Goal: Task Accomplishment & Management: Complete application form

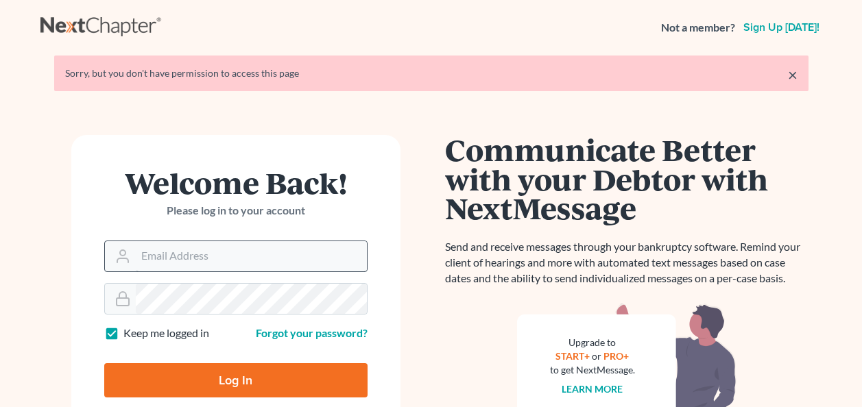
scroll to position [69, 0]
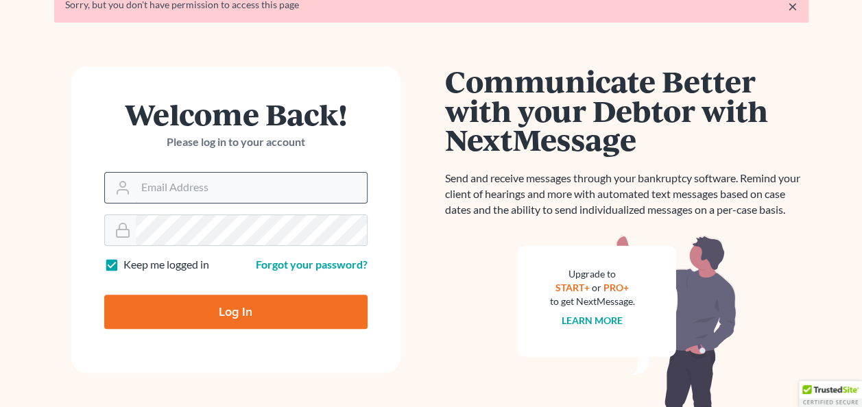
click at [161, 194] on input "Email Address" at bounding box center [251, 188] width 231 height 30
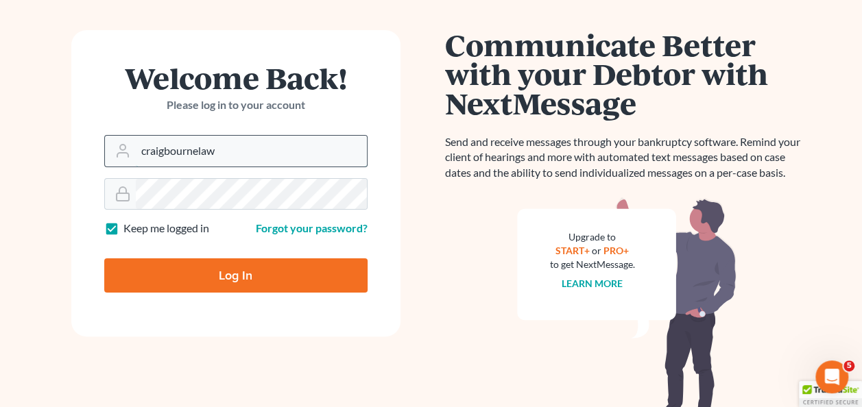
scroll to position [65, 0]
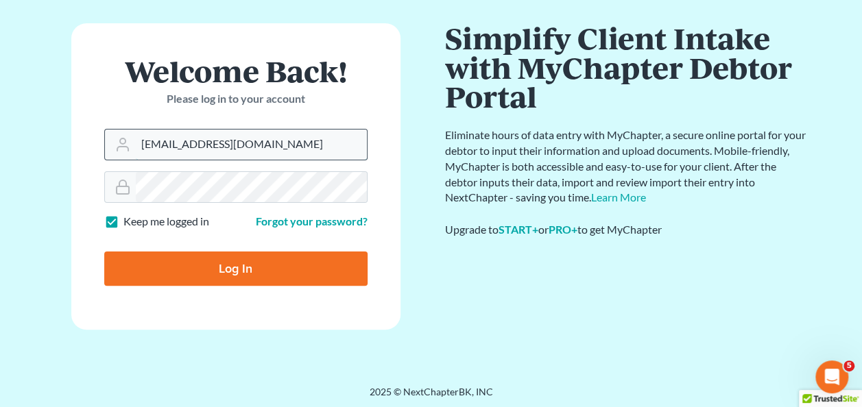
type input "[EMAIL_ADDRESS][DOMAIN_NAME]"
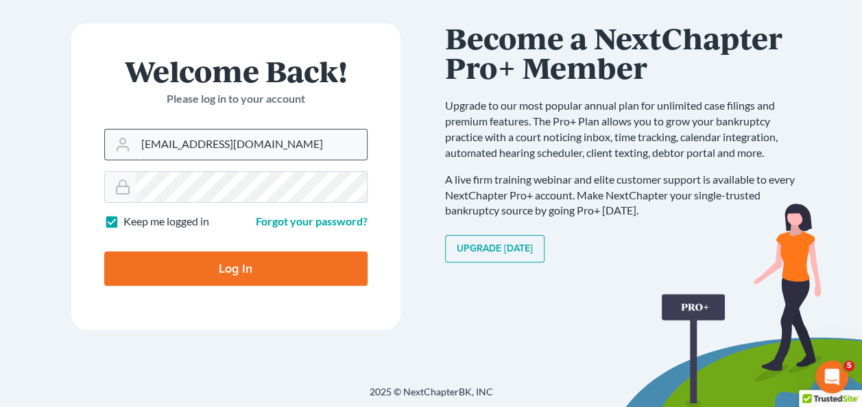
click at [104, 252] on input "Log In" at bounding box center [235, 269] width 263 height 34
type input "Thinking..."
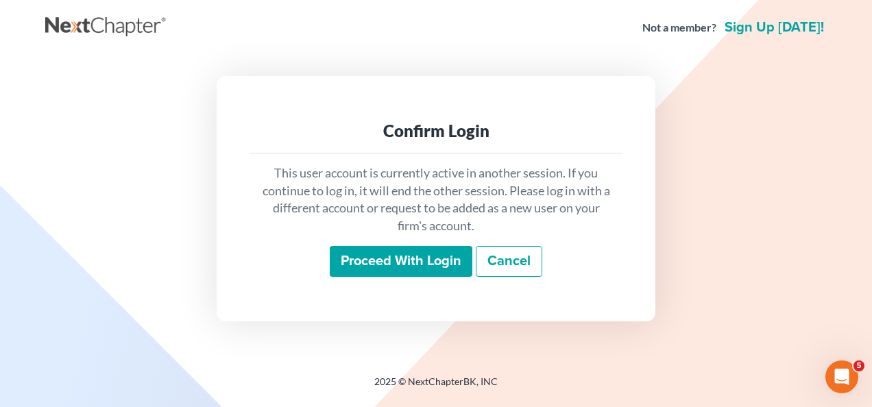
click at [399, 253] on input "Proceed with login" at bounding box center [401, 262] width 143 height 32
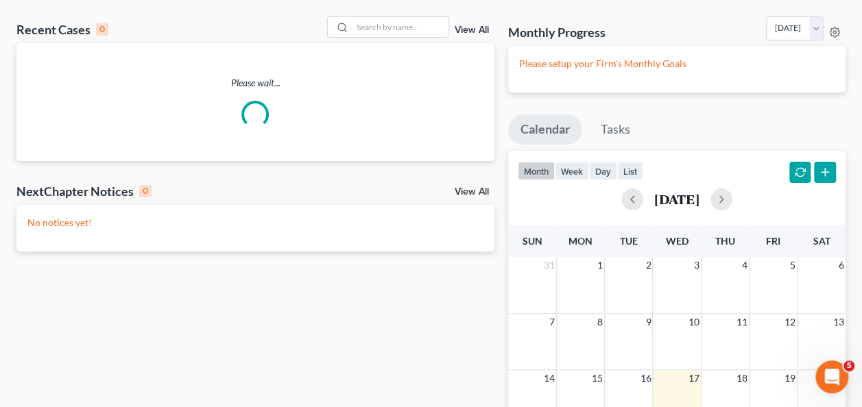
scroll to position [69, 0]
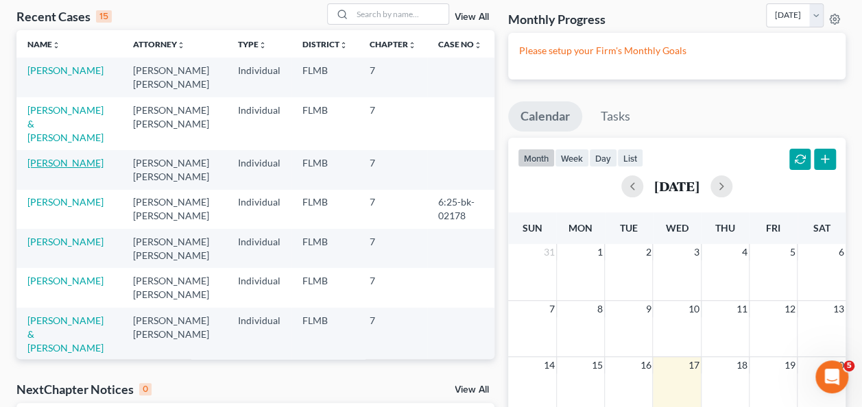
click at [64, 157] on link "[PERSON_NAME]" at bounding box center [65, 163] width 76 height 12
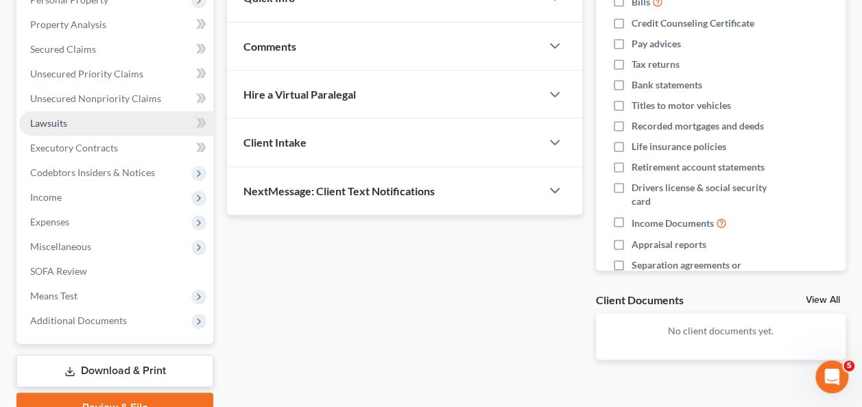
scroll to position [274, 0]
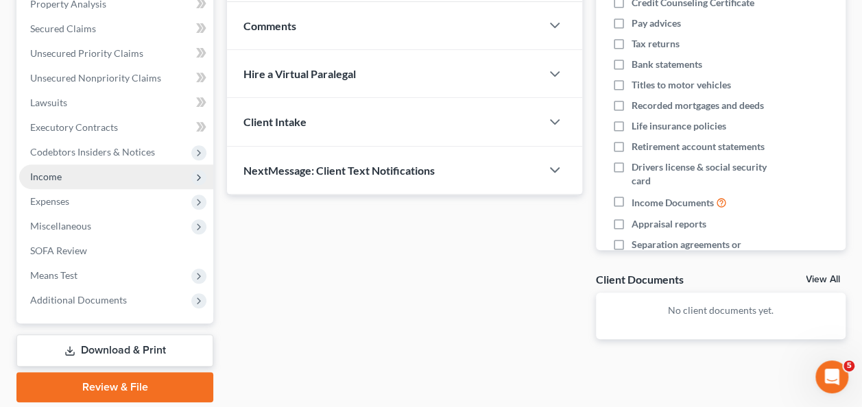
click at [66, 178] on span "Income" at bounding box center [116, 177] width 194 height 25
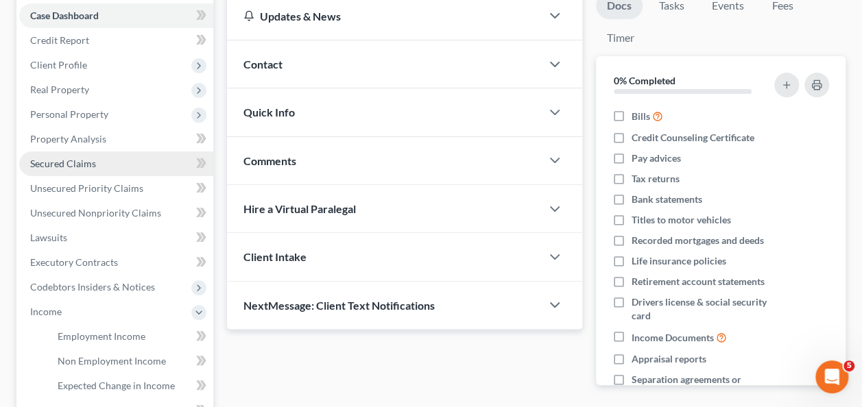
scroll to position [69, 0]
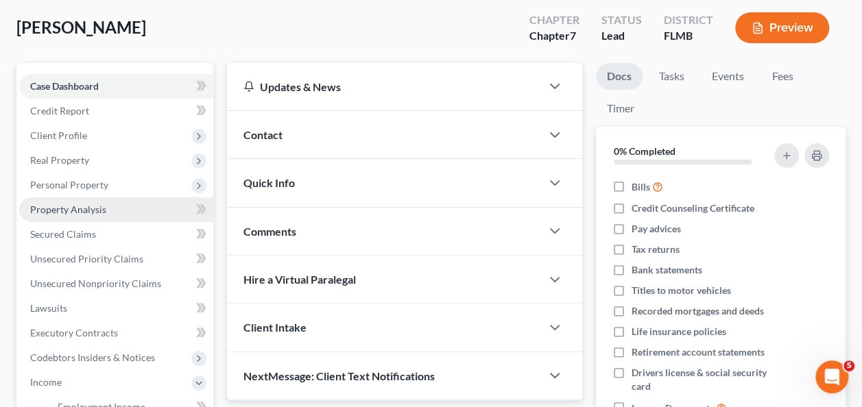
click at [84, 204] on span "Property Analysis" at bounding box center [68, 210] width 76 height 12
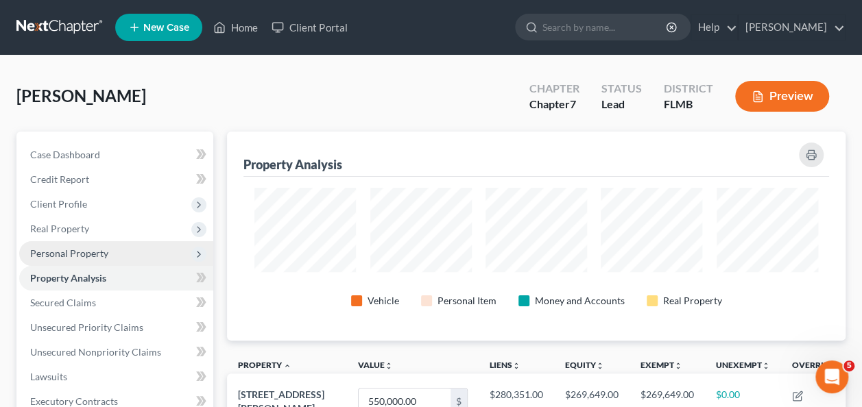
click at [80, 256] on span "Personal Property" at bounding box center [69, 254] width 78 height 12
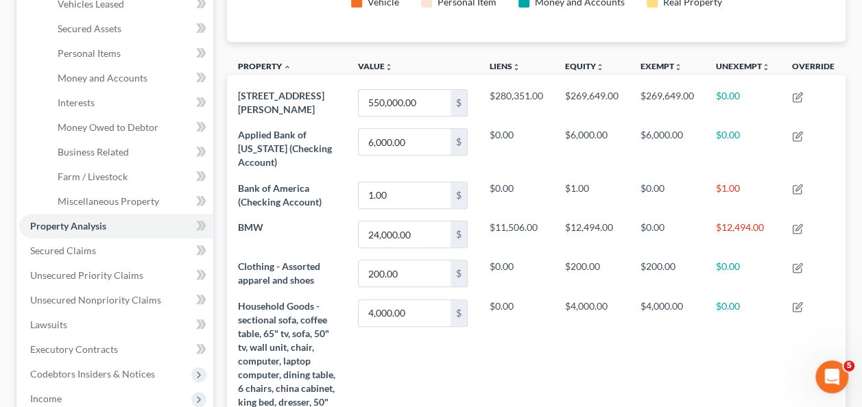
scroll to position [171, 0]
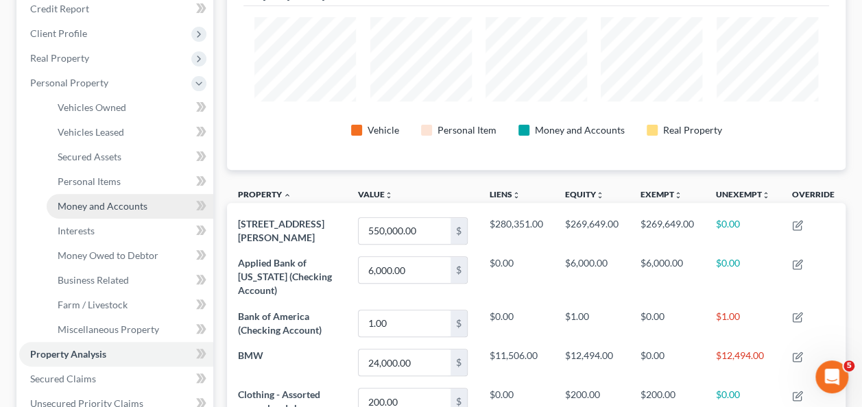
click at [104, 207] on span "Money and Accounts" at bounding box center [103, 206] width 90 height 12
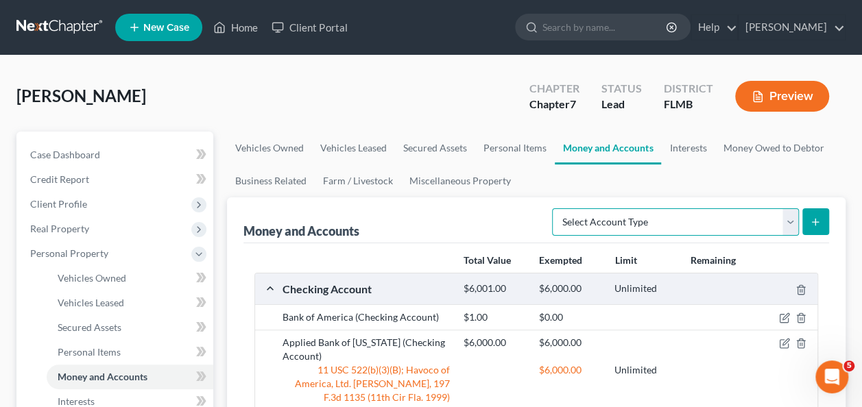
click at [628, 233] on select "Select Account Type Brokerage Cash on Hand Certificates of Deposit Checking Acc…" at bounding box center [675, 222] width 247 height 27
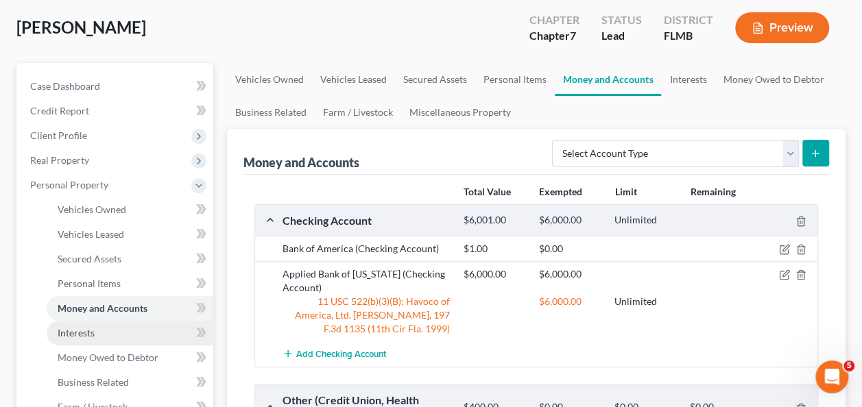
click at [111, 329] on link "Interests" at bounding box center [130, 333] width 167 height 25
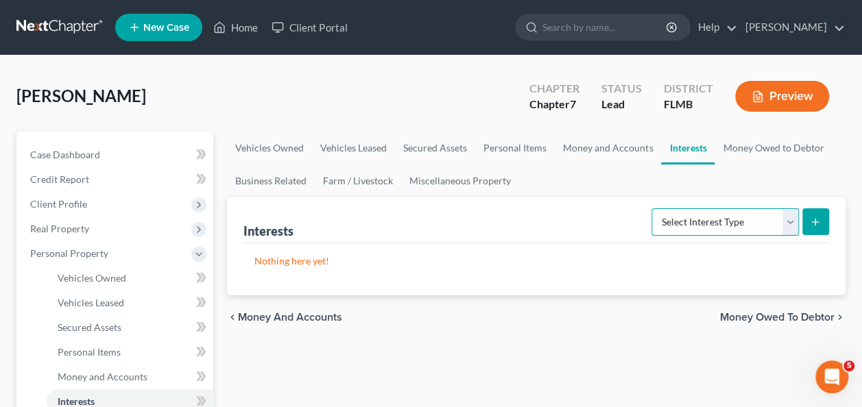
click at [676, 224] on select "Select Interest Type 401K Annuity Bond Education IRA Government Bond Government…" at bounding box center [725, 222] width 147 height 27
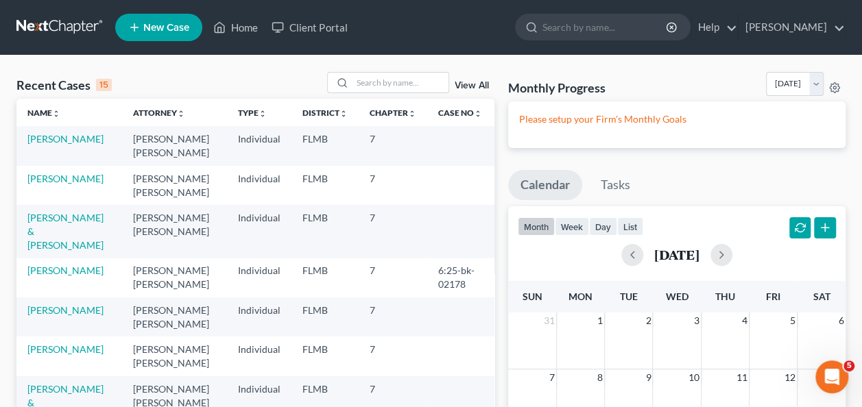
click at [73, 145] on td "[PERSON_NAME]" at bounding box center [69, 145] width 106 height 39
click at [72, 133] on link "[PERSON_NAME]" at bounding box center [65, 139] width 76 height 12
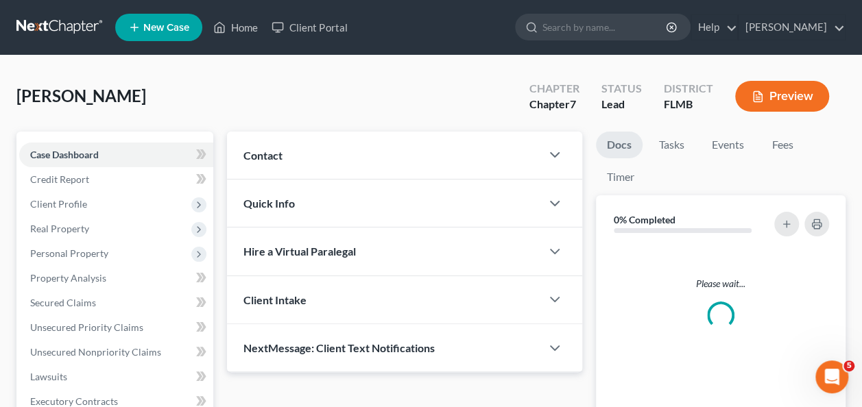
click at [59, 143] on link "Case Dashboard" at bounding box center [116, 155] width 194 height 25
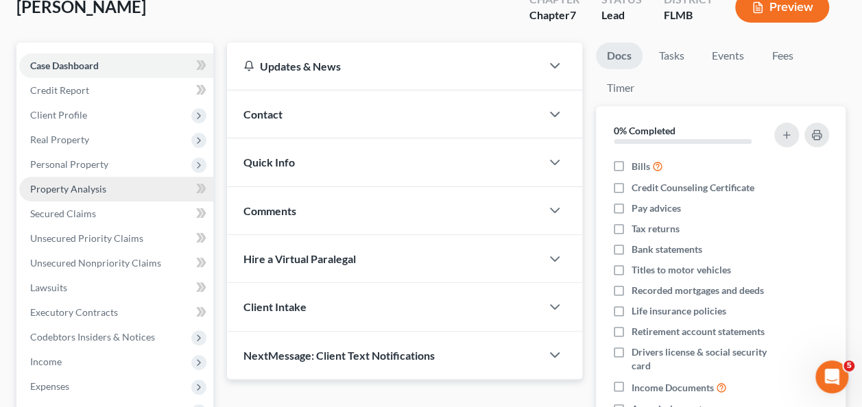
scroll to position [69, 0]
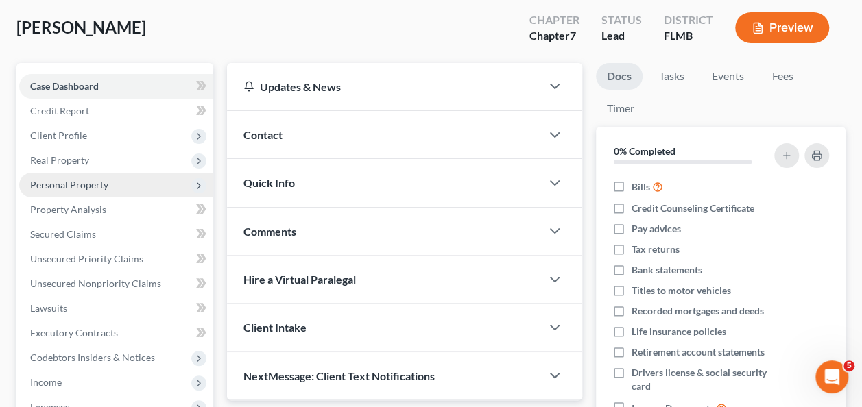
click at [71, 185] on span "Personal Property" at bounding box center [69, 185] width 78 height 12
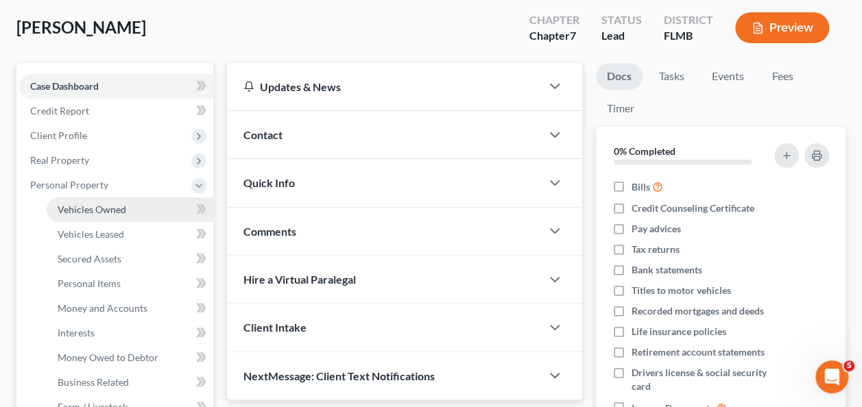
click at [90, 204] on span "Vehicles Owned" at bounding box center [92, 210] width 69 height 12
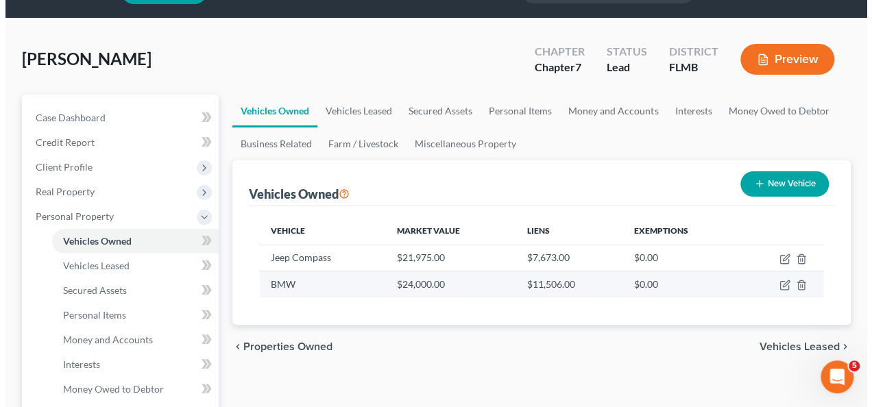
scroll to position [69, 0]
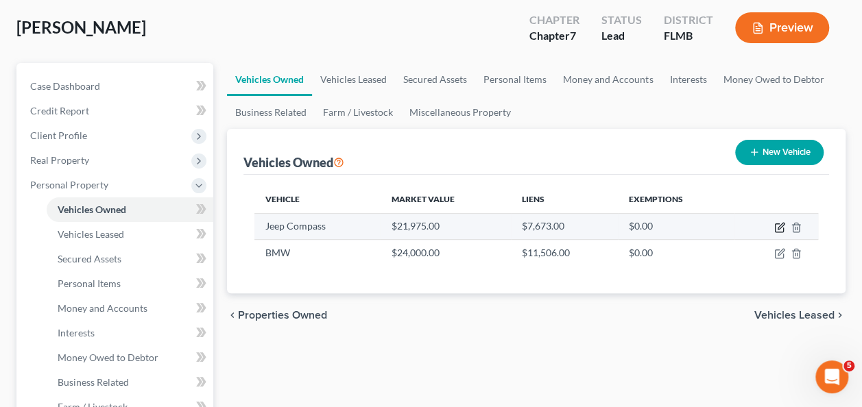
click at [778, 227] on icon "button" at bounding box center [781, 226] width 6 height 6
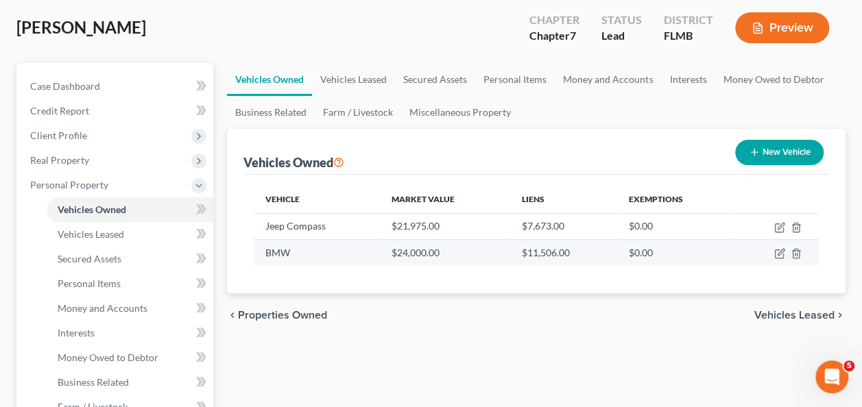
select select "0"
select select "2"
select select "0"
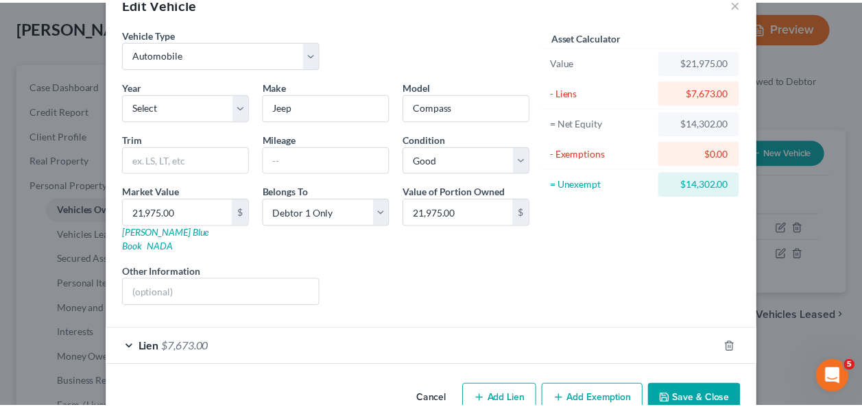
scroll to position [54, 0]
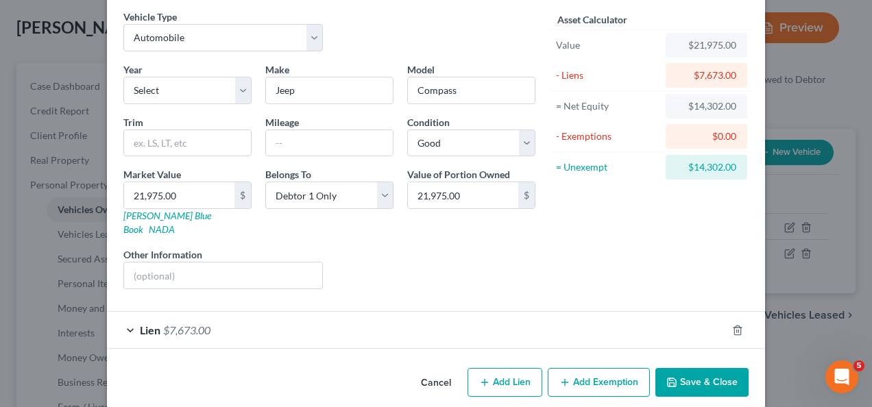
click at [682, 368] on button "Save & Close" at bounding box center [702, 382] width 93 height 29
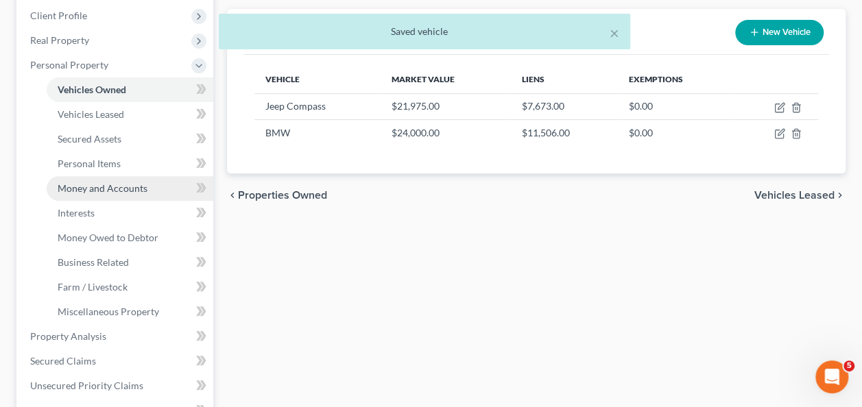
scroll to position [206, 0]
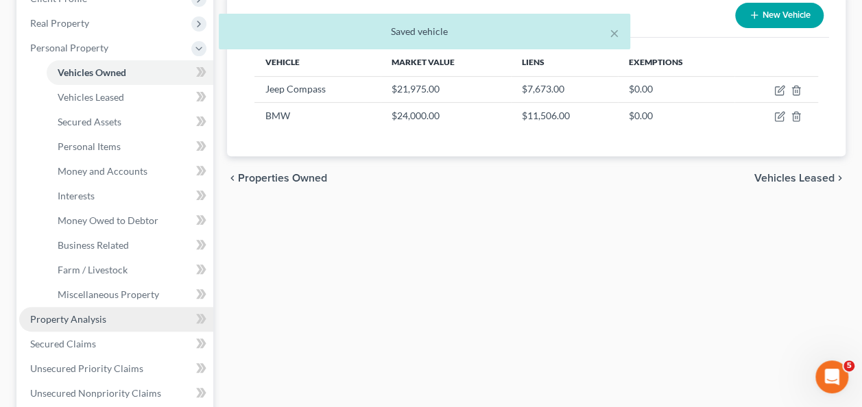
click at [95, 316] on span "Property Analysis" at bounding box center [68, 319] width 76 height 12
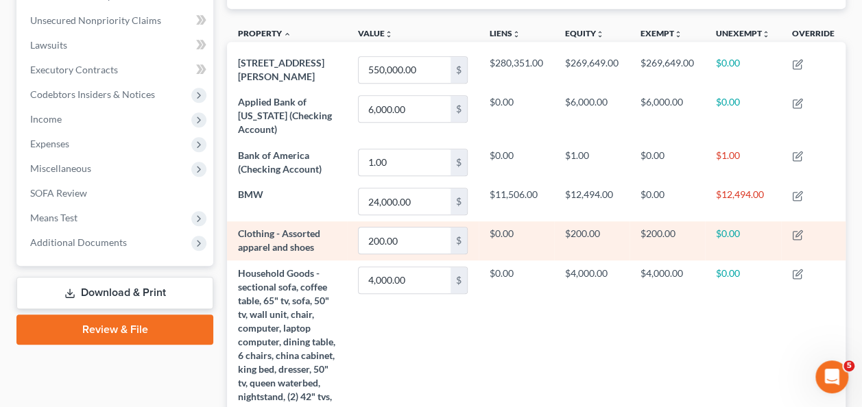
scroll to position [274, 0]
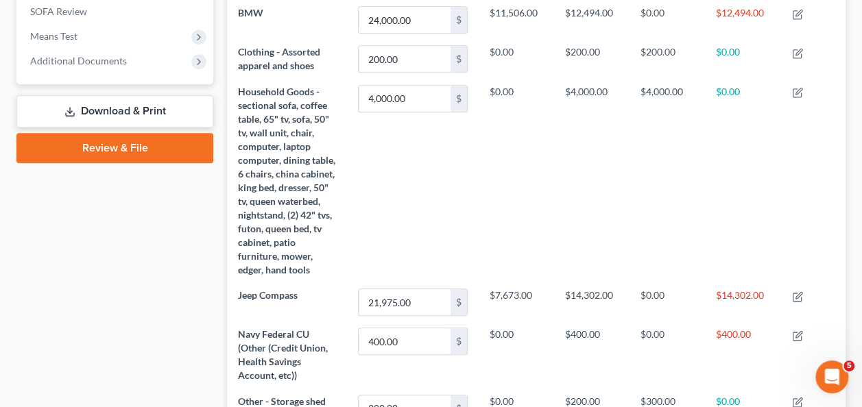
drag, startPoint x: 75, startPoint y: 272, endPoint x: 81, endPoint y: 261, distance: 11.7
click at [77, 272] on div "Case Dashboard Payments Invoices Payments Payments Credit Report Client Profile" at bounding box center [115, 84] width 211 height 932
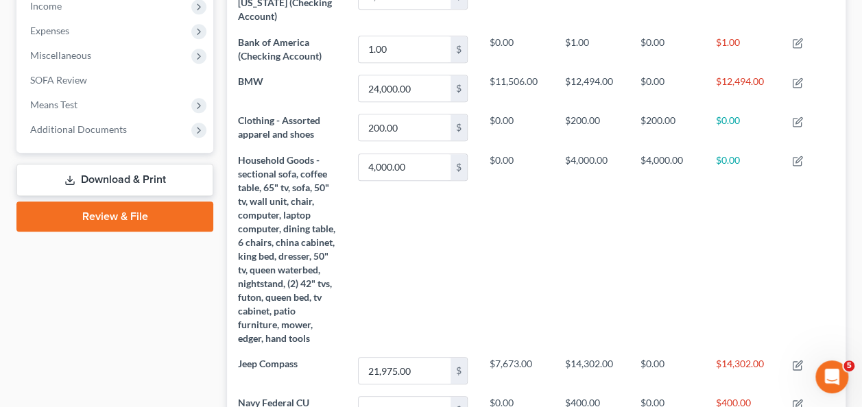
drag, startPoint x: 93, startPoint y: 294, endPoint x: 95, endPoint y: 217, distance: 76.2
click at [93, 292] on div "Case Dashboard Payments Invoices Payments Payments Credit Report Client Profile" at bounding box center [115, 153] width 211 height 932
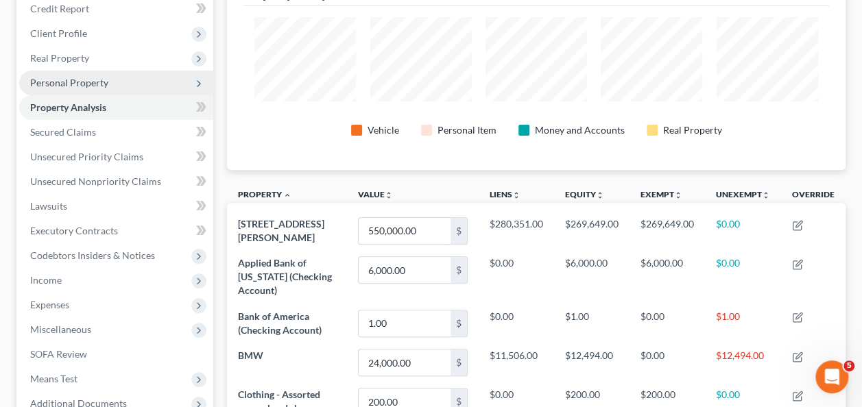
click at [69, 85] on span "Personal Property" at bounding box center [69, 83] width 78 height 12
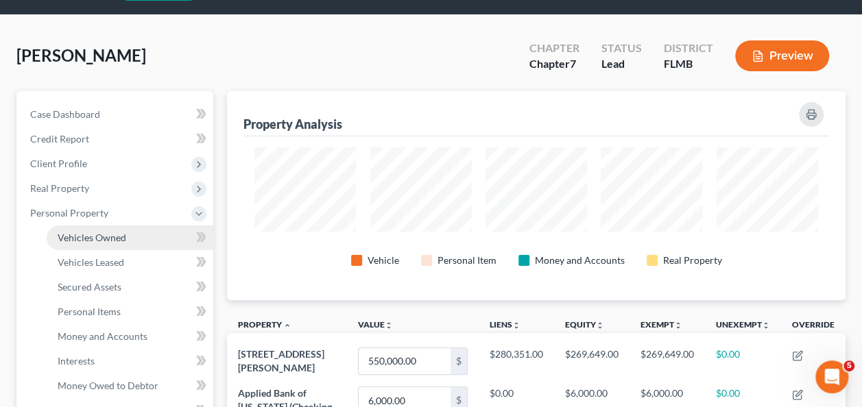
scroll to position [0, 0]
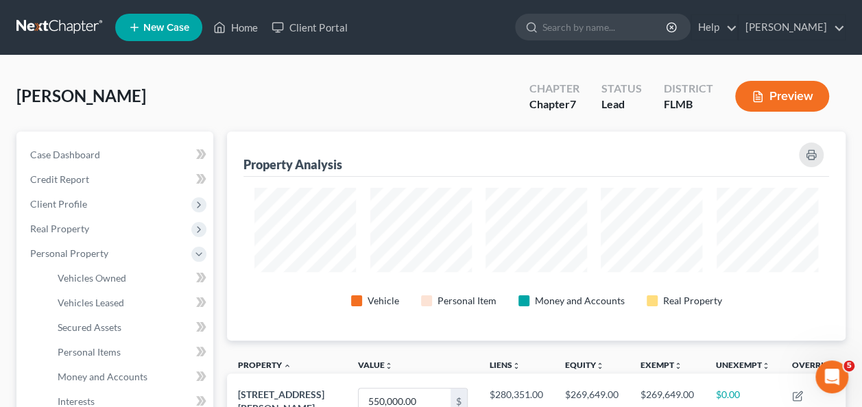
click at [262, 101] on div "[PERSON_NAME] Upgraded Chapter Chapter 7 Status Lead District [GEOGRAPHIC_DATA]…" at bounding box center [430, 102] width 829 height 60
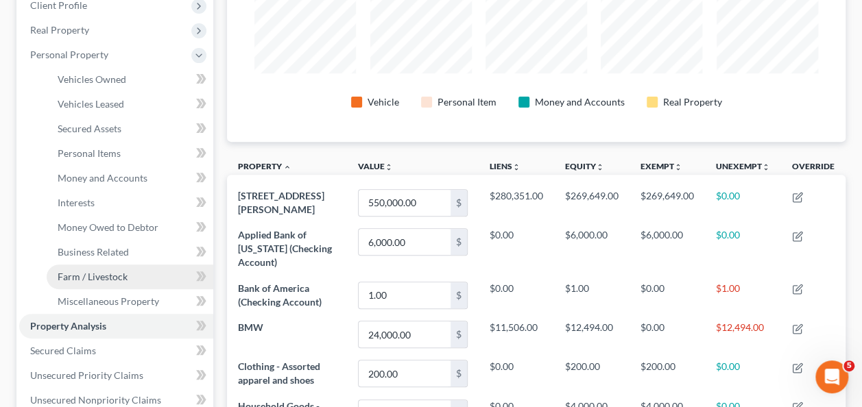
scroll to position [206, 0]
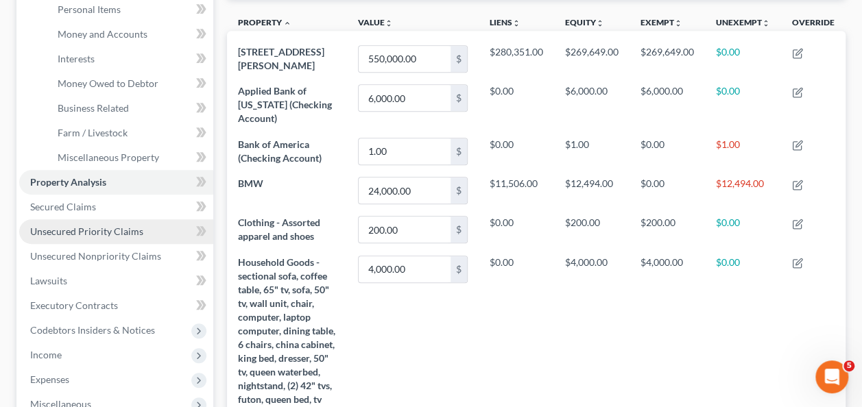
click at [78, 233] on span "Unsecured Priority Claims" at bounding box center [86, 232] width 113 height 12
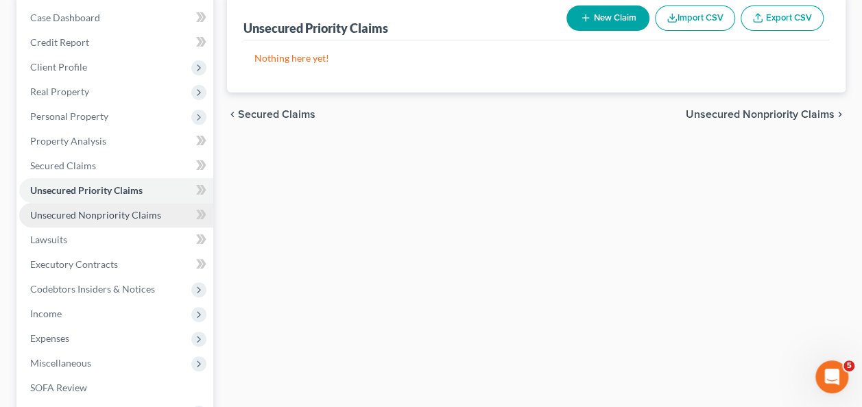
click at [101, 219] on span "Unsecured Nonpriority Claims" at bounding box center [95, 215] width 131 height 12
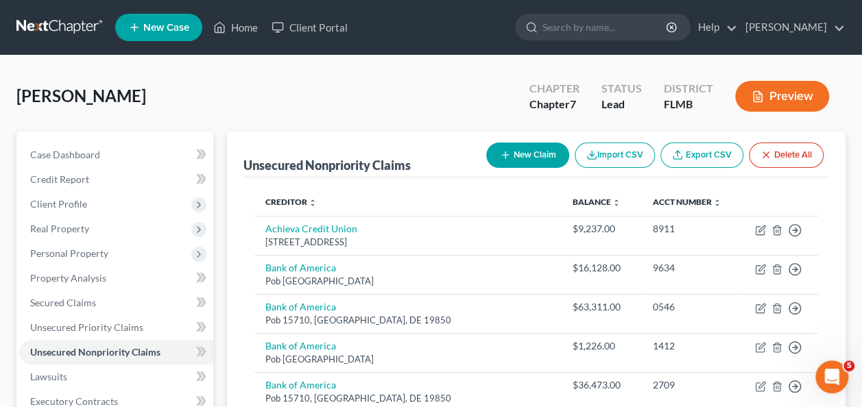
drag, startPoint x: 258, startPoint y: 110, endPoint x: 219, endPoint y: 86, distance: 45.5
click at [257, 109] on div "[PERSON_NAME] Upgraded Chapter Chapter 7 Status Lead District [GEOGRAPHIC_DATA]…" at bounding box center [430, 102] width 829 height 60
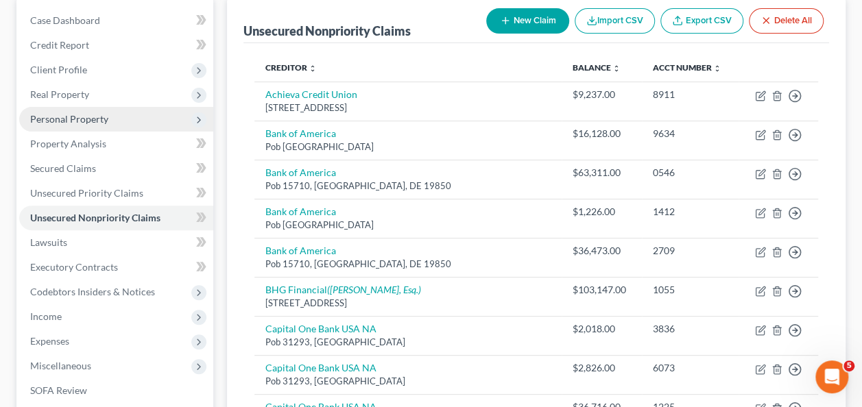
scroll to position [69, 0]
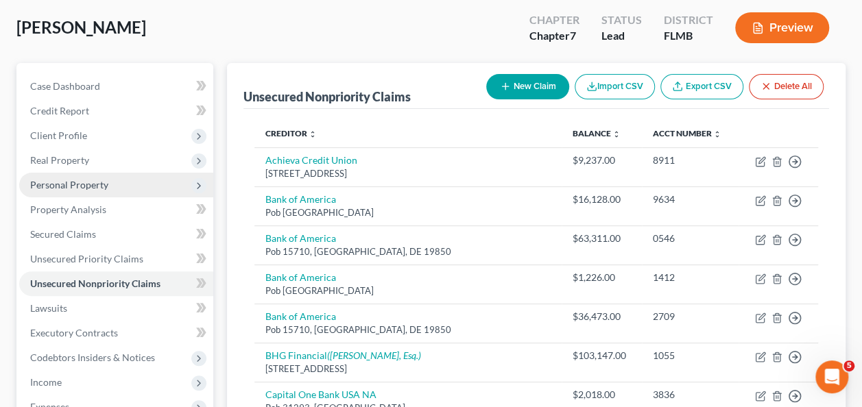
click at [66, 182] on span "Personal Property" at bounding box center [69, 185] width 78 height 12
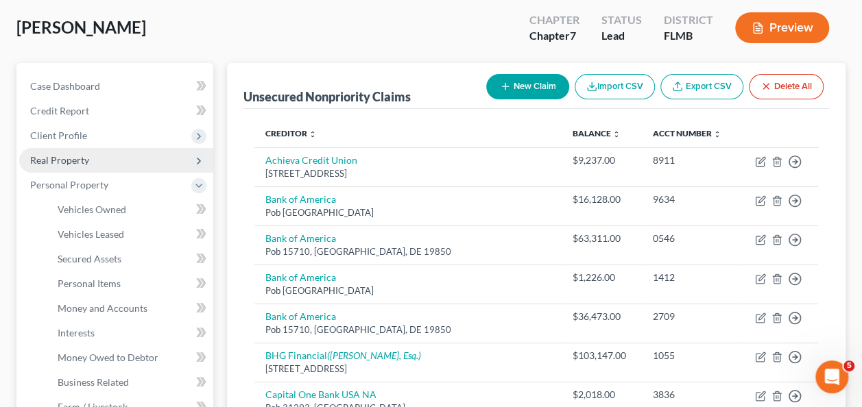
scroll to position [137, 0]
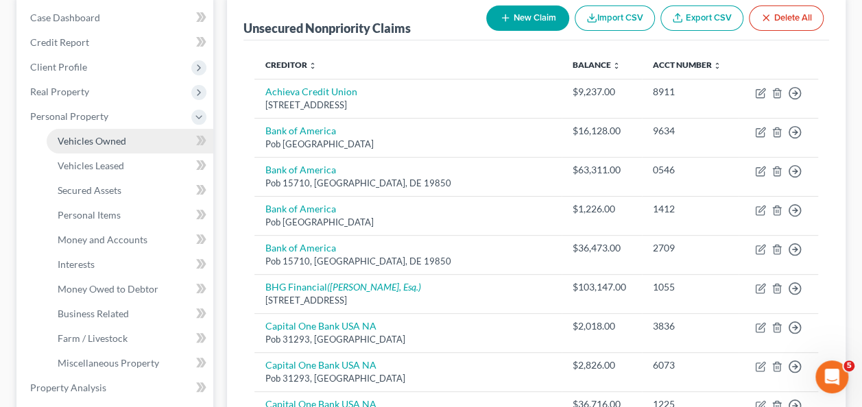
click at [104, 145] on span "Vehicles Owned" at bounding box center [92, 141] width 69 height 12
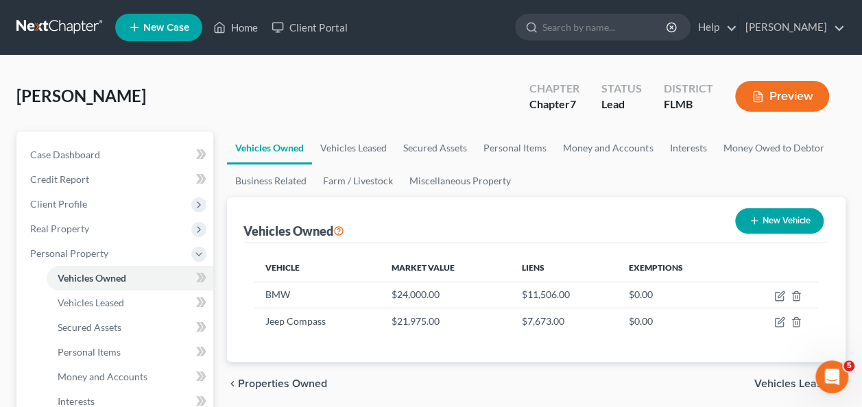
click at [250, 102] on div "[PERSON_NAME] Upgraded Chapter Chapter 7 Status Lead District [GEOGRAPHIC_DATA]…" at bounding box center [430, 102] width 829 height 60
click at [239, 102] on div "[PERSON_NAME] Upgraded Chapter Chapter 7 Status Lead District [GEOGRAPHIC_DATA]…" at bounding box center [430, 102] width 829 height 60
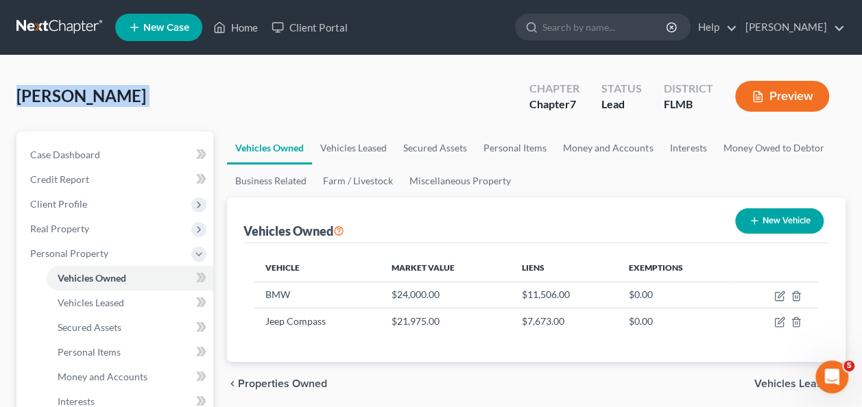
click at [241, 99] on div "[PERSON_NAME] Upgraded Chapter Chapter 7 Status Lead District [GEOGRAPHIC_DATA]…" at bounding box center [430, 102] width 829 height 60
click at [183, 99] on div "[PERSON_NAME] Upgraded Chapter Chapter 7 Status Lead District [GEOGRAPHIC_DATA]…" at bounding box center [430, 102] width 829 height 60
click at [208, 93] on div "[PERSON_NAME] Upgraded Chapter Chapter 7 Status Lead District [GEOGRAPHIC_DATA]…" at bounding box center [430, 102] width 829 height 60
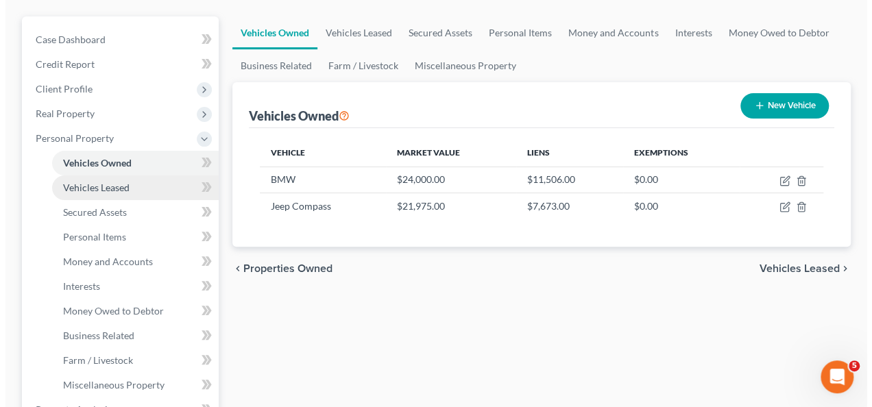
scroll to position [137, 0]
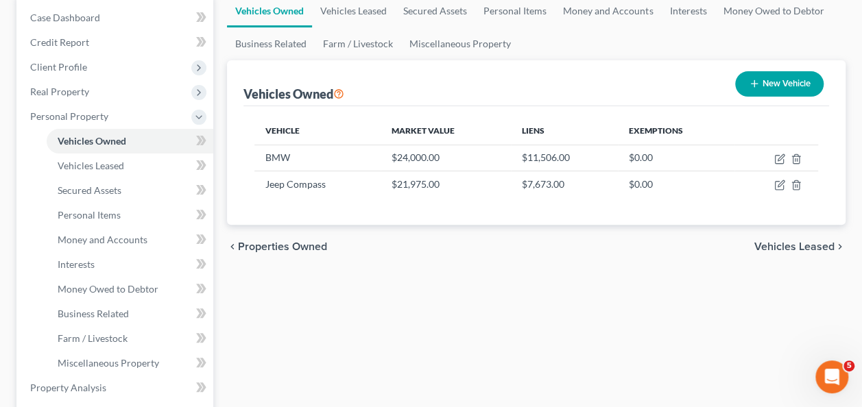
click at [368, 292] on div "Vehicles Owned Vehicles Leased Secured Assets Personal Items Money and Accounts…" at bounding box center [536, 391] width 632 height 792
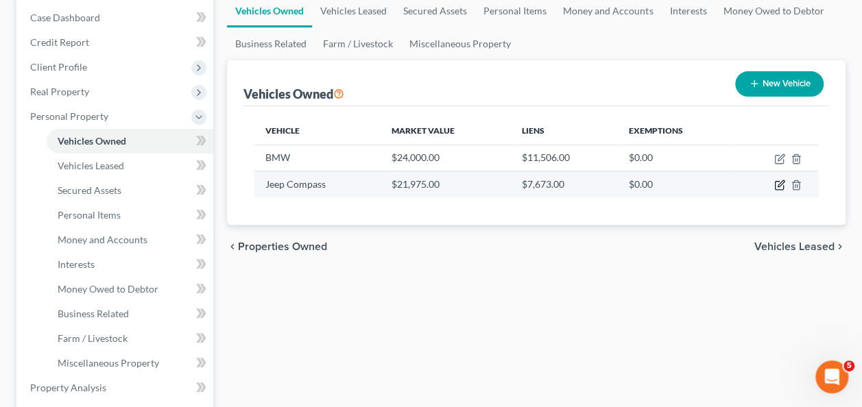
click at [779, 185] on icon "button" at bounding box center [779, 185] width 11 height 11
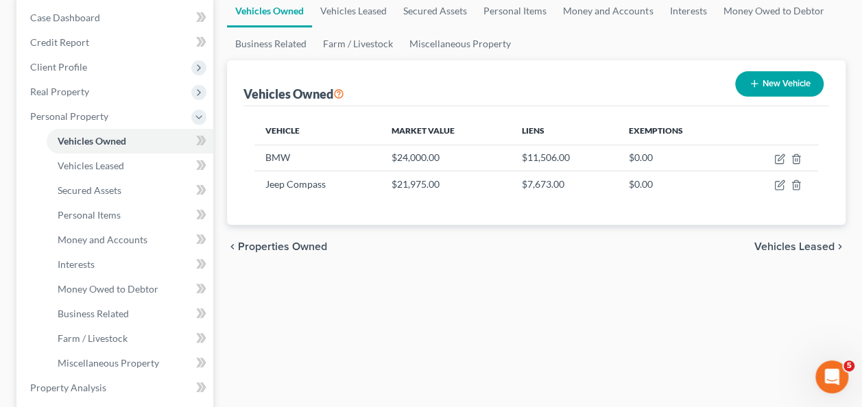
select select "0"
select select "2"
select select "0"
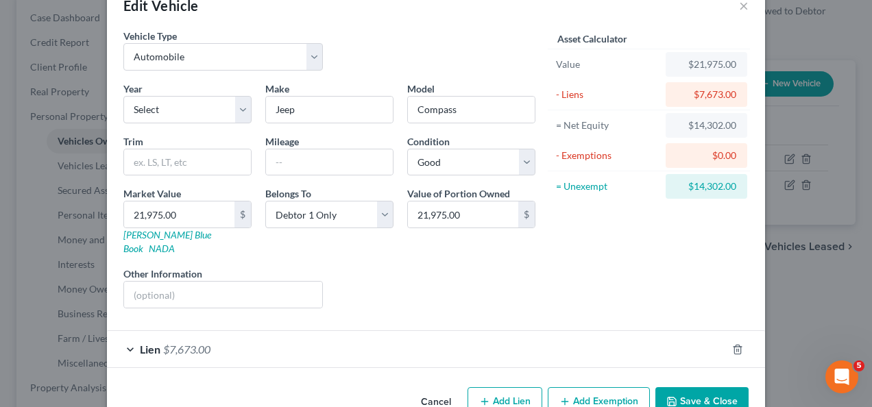
scroll to position [54, 0]
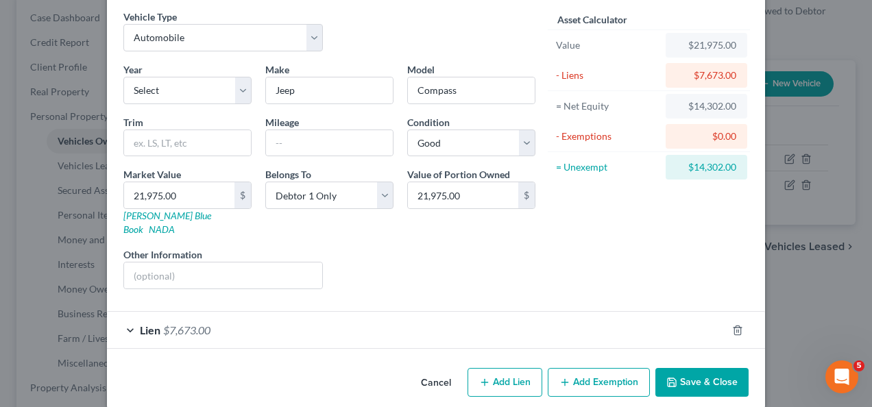
click at [621, 368] on button "Add Exemption" at bounding box center [599, 382] width 102 height 29
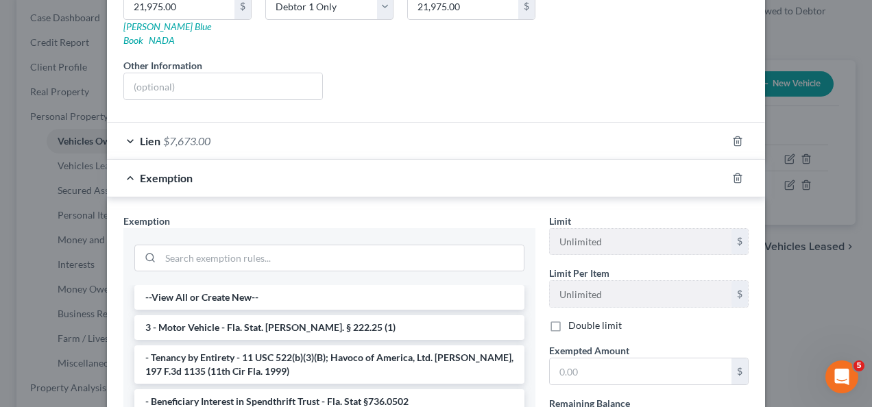
scroll to position [259, 0]
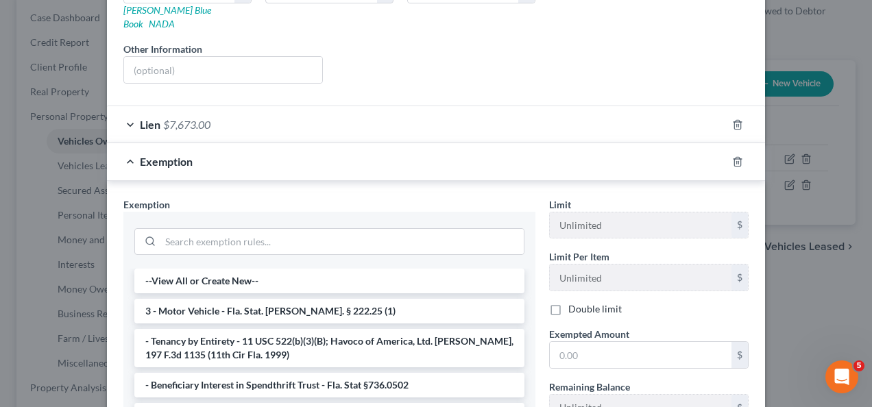
click at [159, 155] on span "Exemption" at bounding box center [166, 161] width 53 height 13
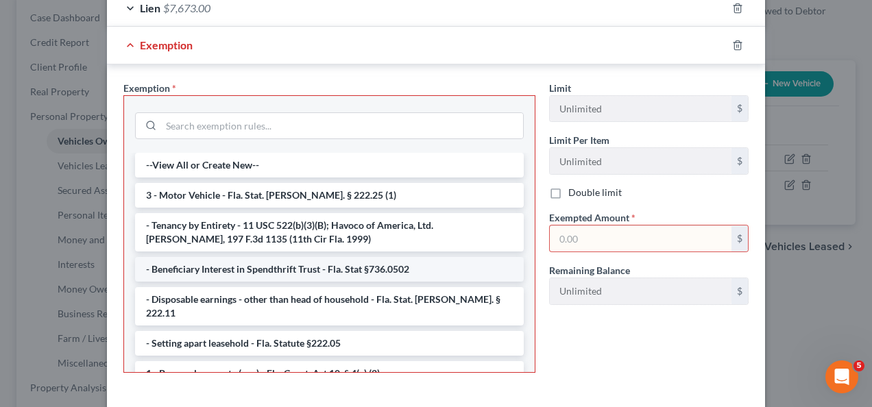
scroll to position [396, 0]
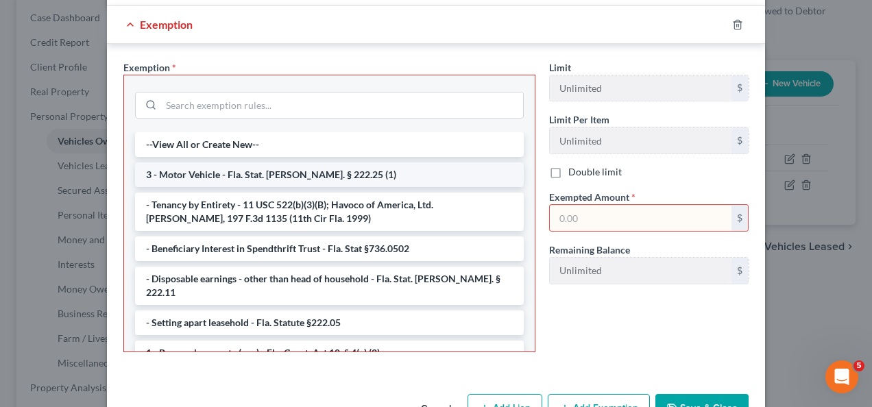
click at [274, 163] on li "3 - Motor Vehicle - Fla. Stat. [PERSON_NAME]. § 222.25 (1)" at bounding box center [329, 175] width 389 height 25
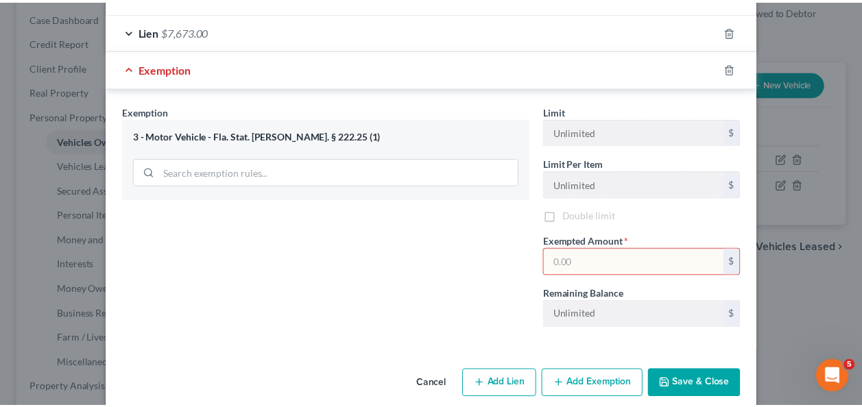
scroll to position [355, 0]
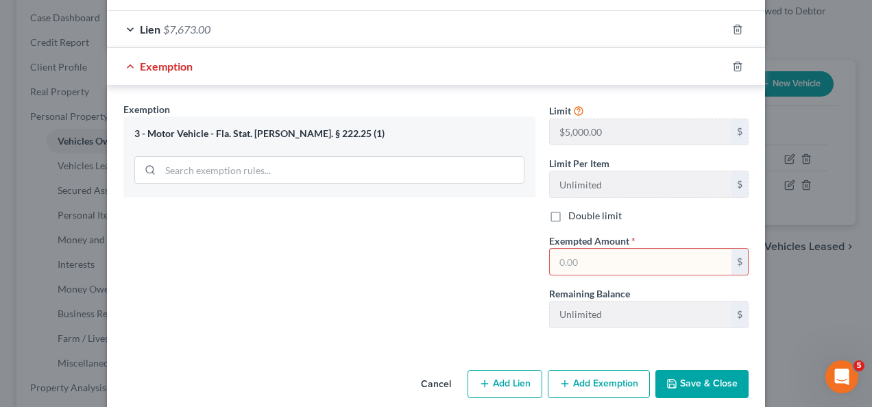
click at [589, 249] on input "text" at bounding box center [641, 262] width 182 height 26
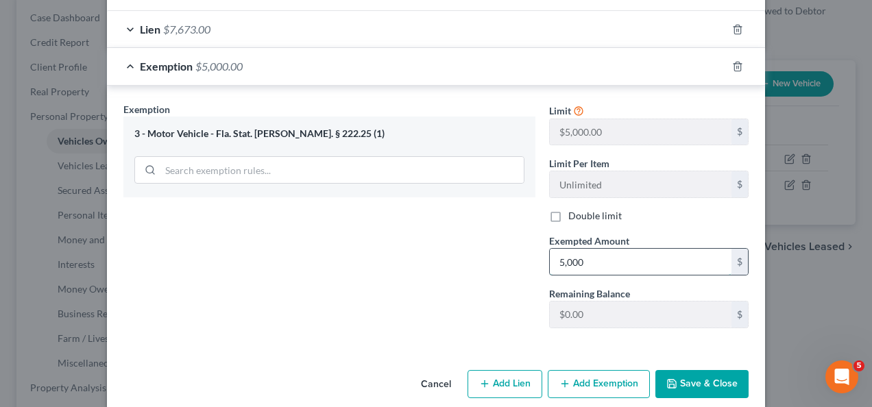
type input "5,000"
click at [688, 375] on button "Save & Close" at bounding box center [702, 384] width 93 height 29
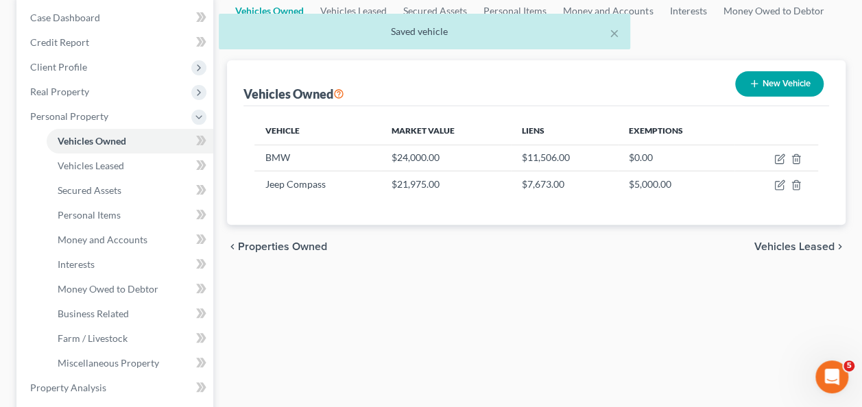
click at [558, 292] on div "Vehicles Owned Vehicles Leased Secured Assets Personal Items Money and Accounts…" at bounding box center [536, 391] width 632 height 792
click at [593, 322] on div "Vehicles Owned Vehicles Leased Secured Assets Personal Items Money and Accounts…" at bounding box center [536, 391] width 632 height 792
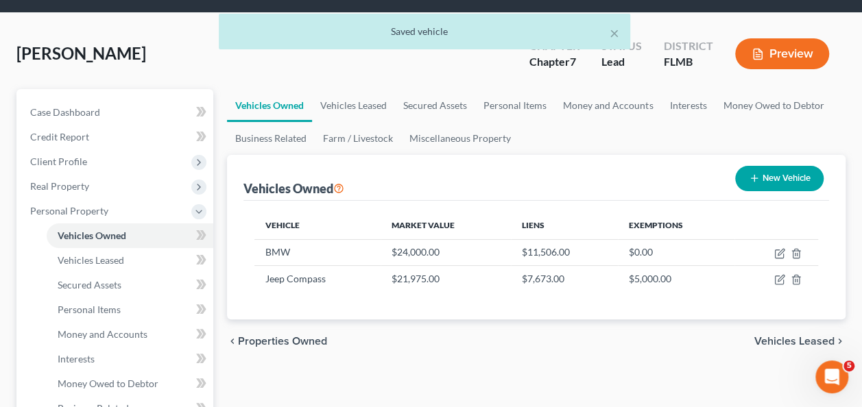
scroll to position [0, 0]
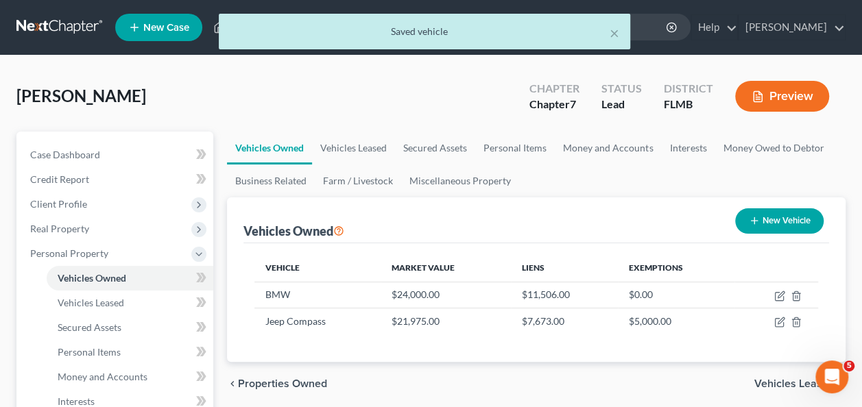
click at [428, 85] on div "[PERSON_NAME] Upgraded Chapter Chapter 7 Status Lead District [GEOGRAPHIC_DATA]…" at bounding box center [430, 102] width 829 height 60
